Goal: Task Accomplishment & Management: Use online tool/utility

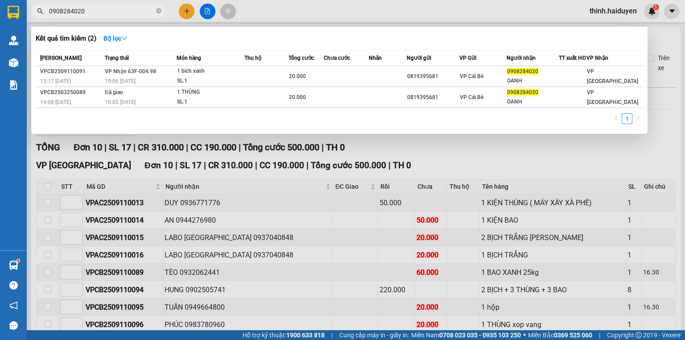
click at [205, 7] on div at bounding box center [342, 170] width 685 height 340
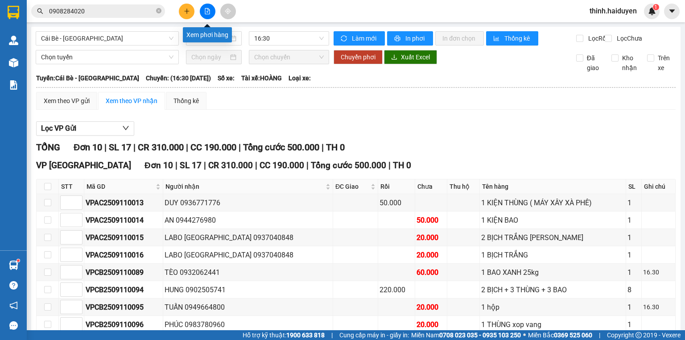
click at [203, 12] on button at bounding box center [208, 12] width 16 height 16
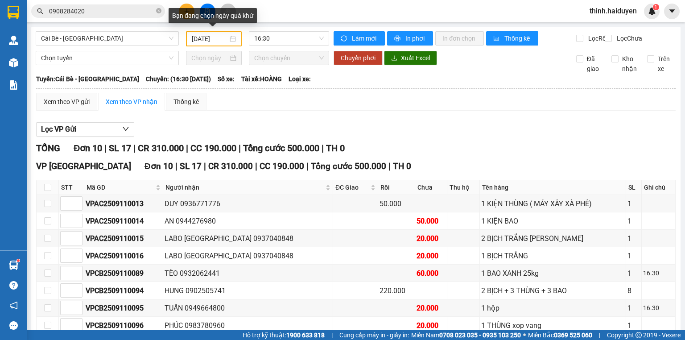
click at [230, 41] on div "[DATE]" at bounding box center [214, 39] width 44 height 10
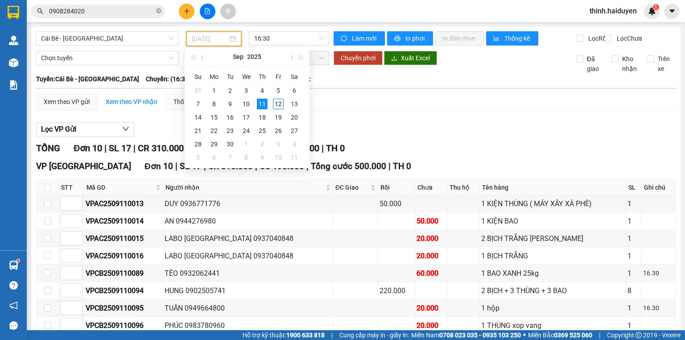
click at [281, 101] on div "12" at bounding box center [278, 104] width 11 height 11
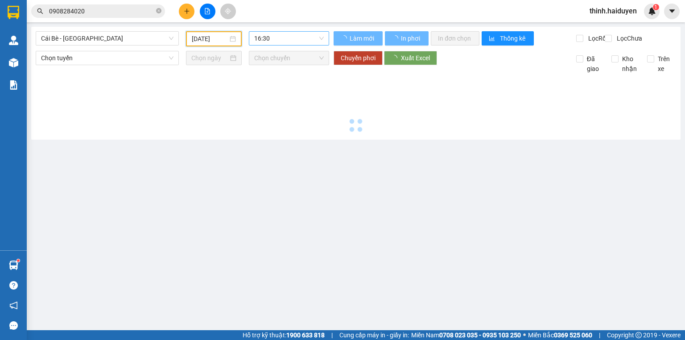
type input "[DATE]"
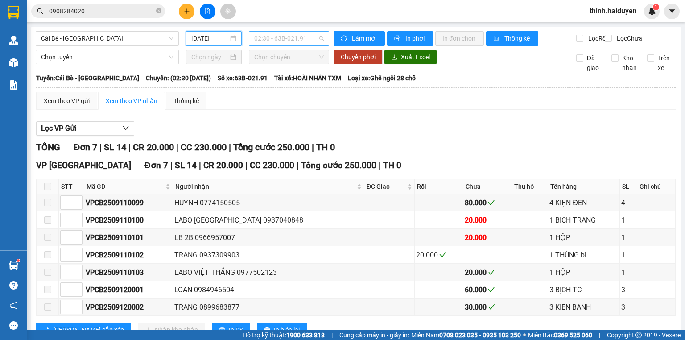
click at [269, 41] on span "02:30 - 63B-021.91" at bounding box center [289, 38] width 70 height 13
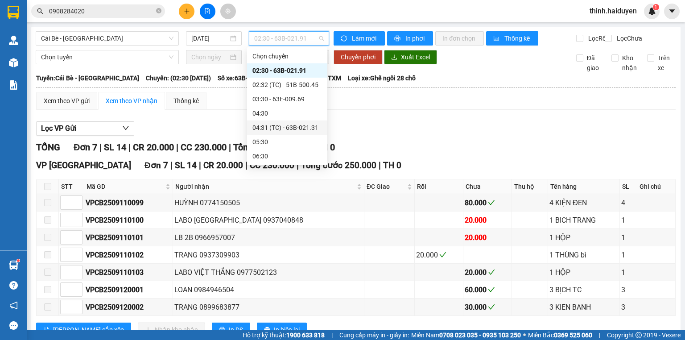
click at [273, 129] on div "04:31 (TC) - 63B-021.31" at bounding box center [287, 128] width 70 height 10
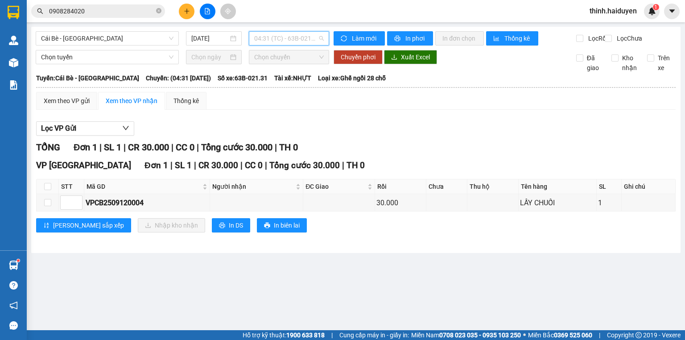
click at [292, 39] on span "04:31 (TC) - 63B-021.31" at bounding box center [289, 38] width 70 height 13
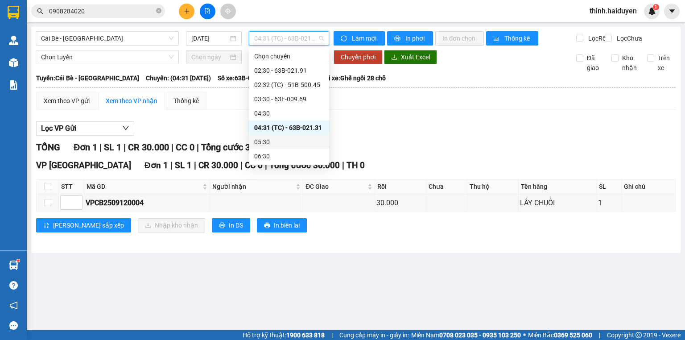
click at [274, 144] on div "05:30" at bounding box center [289, 142] width 70 height 10
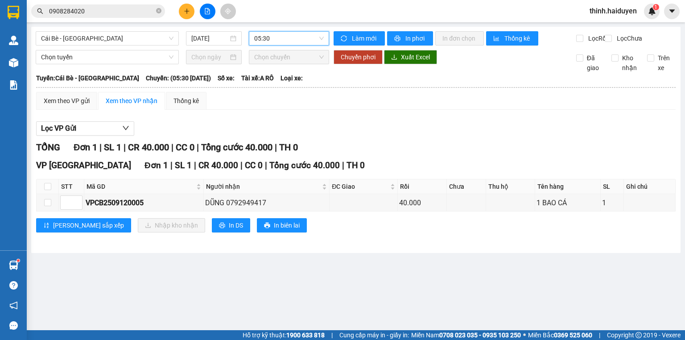
click at [287, 40] on span "05:30" at bounding box center [289, 38] width 70 height 13
click at [404, 136] on div "Lọc VP Gửi" at bounding box center [356, 128] width 640 height 15
